Goal: Check status: Check status

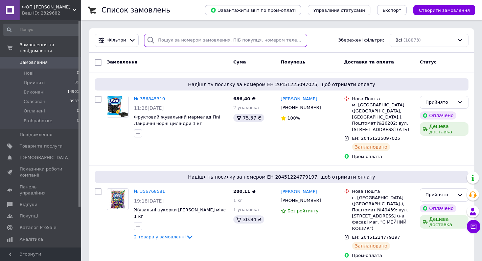
click at [165, 40] on input "search" at bounding box center [225, 40] width 163 height 13
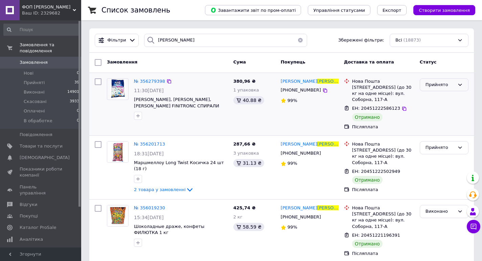
click at [461, 86] on icon at bounding box center [459, 84] width 5 height 5
click at [435, 98] on li "Виконано" at bounding box center [444, 99] width 48 height 13
click at [437, 151] on div "Прийнято" at bounding box center [443, 147] width 49 height 13
click at [432, 160] on li "Виконано" at bounding box center [444, 162] width 48 height 13
drag, startPoint x: 178, startPoint y: 44, endPoint x: 148, endPoint y: 46, distance: 30.1
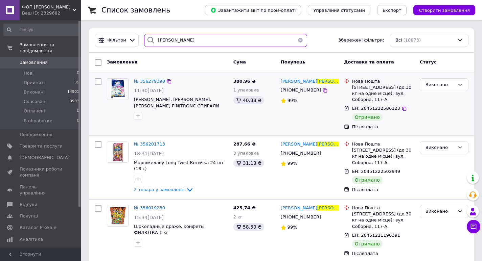
click at [147, 46] on div "[PERSON_NAME]" at bounding box center [225, 40] width 163 height 13
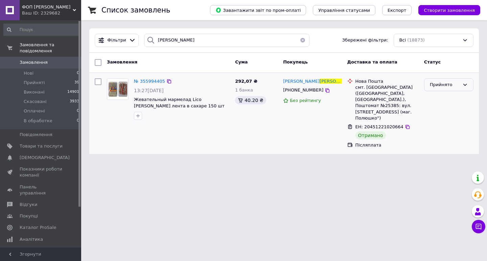
drag, startPoint x: 443, startPoint y: 80, endPoint x: 445, endPoint y: 91, distance: 10.9
click at [444, 81] on div "Прийнято" at bounding box center [448, 84] width 49 height 13
click at [443, 98] on li "Виконано" at bounding box center [448, 99] width 49 height 13
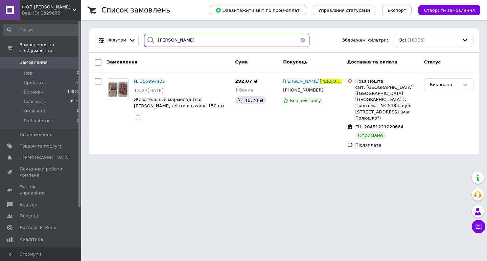
drag, startPoint x: 181, startPoint y: 42, endPoint x: 145, endPoint y: 40, distance: 35.8
click at [145, 41] on div "[PERSON_NAME]" at bounding box center [226, 40] width 165 height 13
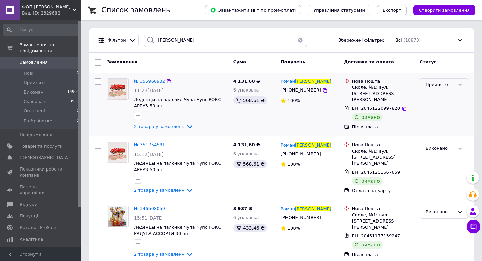
click at [440, 87] on div "Прийнято" at bounding box center [439, 84] width 29 height 7
click at [430, 98] on li "Виконано" at bounding box center [444, 99] width 48 height 13
drag, startPoint x: 177, startPoint y: 43, endPoint x: 151, endPoint y: 44, distance: 26.4
click at [151, 45] on div "[PERSON_NAME]" at bounding box center [225, 40] width 163 height 13
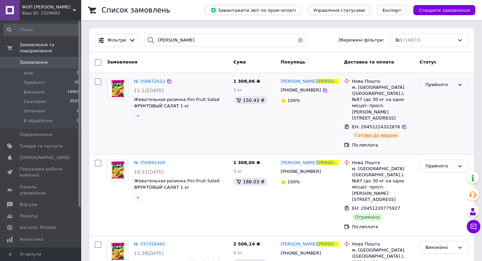
click at [424, 83] on div "Прийнято" at bounding box center [443, 84] width 49 height 13
click at [425, 97] on li "Виконано" at bounding box center [444, 99] width 48 height 13
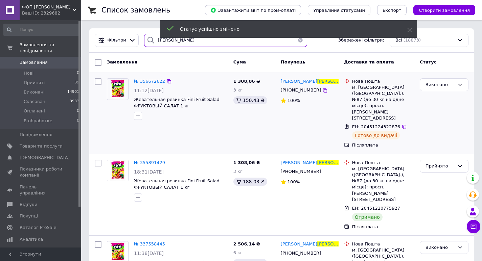
drag, startPoint x: 177, startPoint y: 45, endPoint x: 151, endPoint y: 50, distance: 26.2
click at [151, 50] on div "Фільтри [PERSON_NAME] Збережені фільтри: Всі (18873)" at bounding box center [281, 40] width 384 height 24
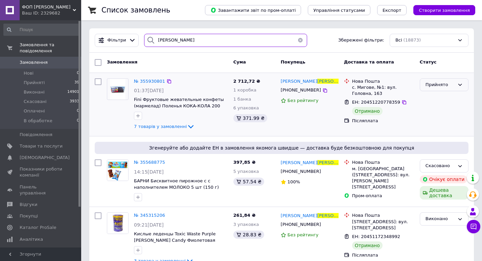
type input "[PERSON_NAME]"
drag, startPoint x: 437, startPoint y: 86, endPoint x: 437, endPoint y: 92, distance: 5.8
click at [438, 86] on div "Прийнято" at bounding box center [439, 84] width 29 height 7
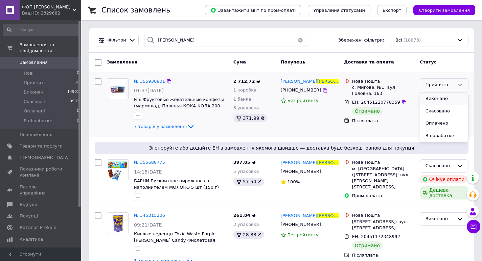
click at [435, 96] on li "Виконано" at bounding box center [444, 99] width 48 height 13
